Goal: Find specific page/section

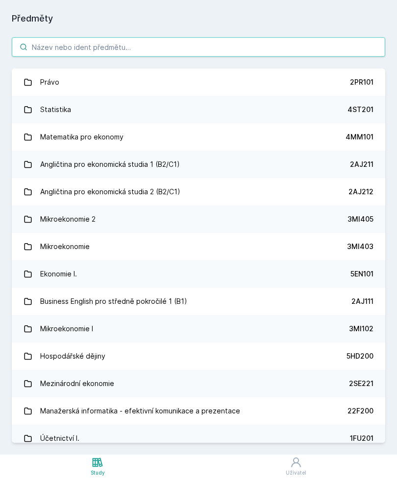
click at [224, 39] on input "search" at bounding box center [198, 47] width 373 height 20
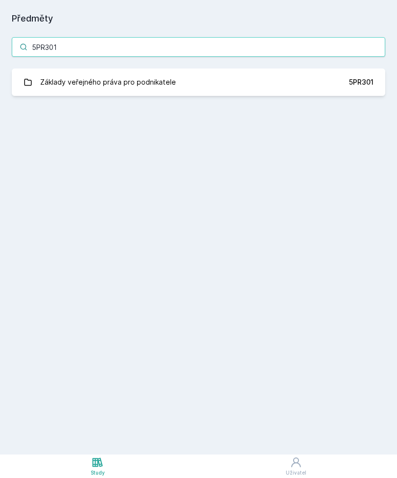
type input "5PR301"
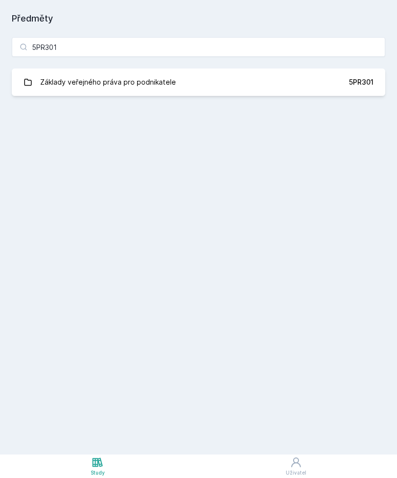
click at [295, 87] on link "Základy veřejného práva pro podnikatele 5PR301" at bounding box center [198, 82] width 373 height 27
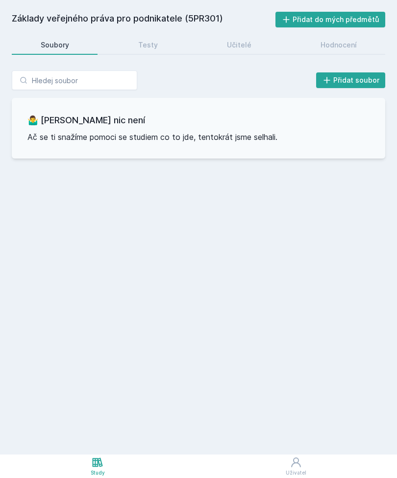
click at [165, 43] on link "Testy" at bounding box center [147, 45] width 77 height 20
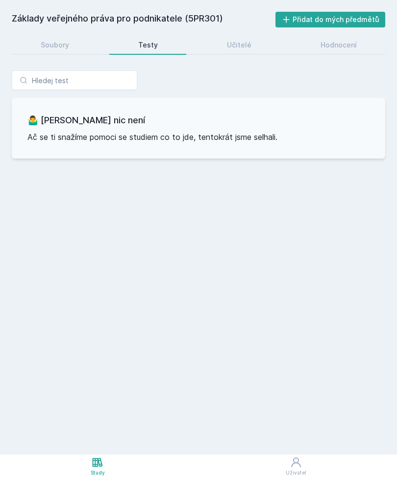
click at [238, 41] on div "Učitelé" at bounding box center [239, 45] width 24 height 10
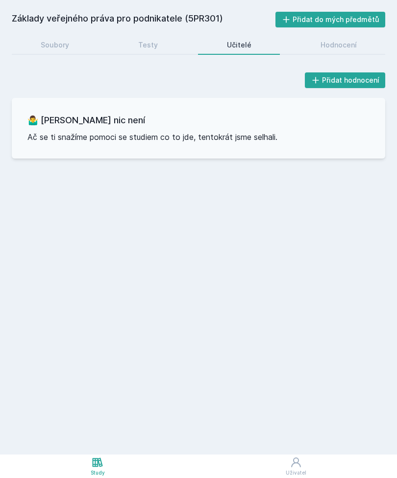
click at [353, 40] on link "Hodnocení" at bounding box center [338, 45] width 94 height 20
